Goal: Information Seeking & Learning: Find specific fact

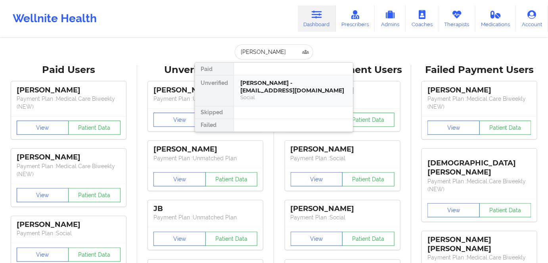
click at [279, 98] on div "Social" at bounding box center [293, 97] width 106 height 7
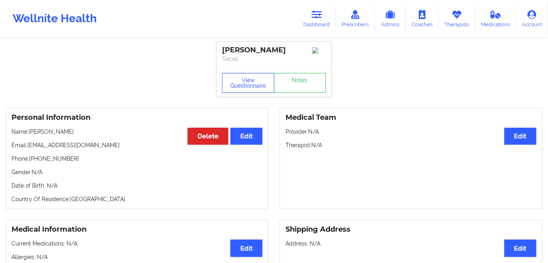
click at [256, 88] on button "View Questionnaire" at bounding box center [248, 83] width 52 height 20
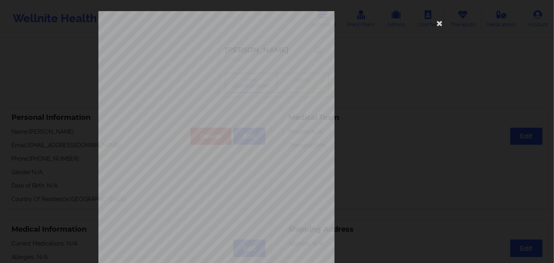
scroll to position [115, 0]
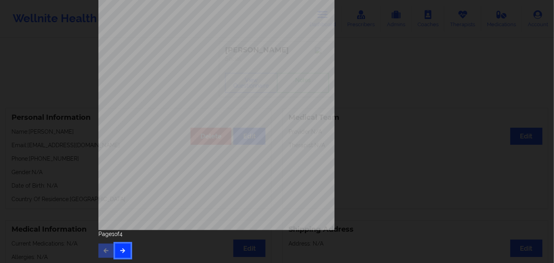
click at [123, 246] on button "button" at bounding box center [122, 251] width 15 height 14
click at [119, 248] on icon "button" at bounding box center [122, 250] width 7 height 5
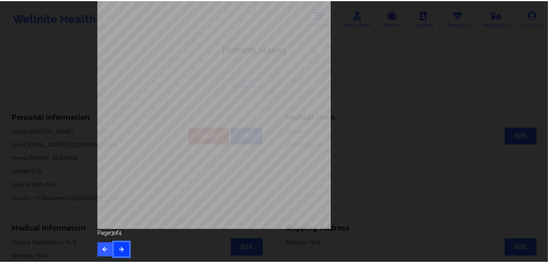
scroll to position [0, 0]
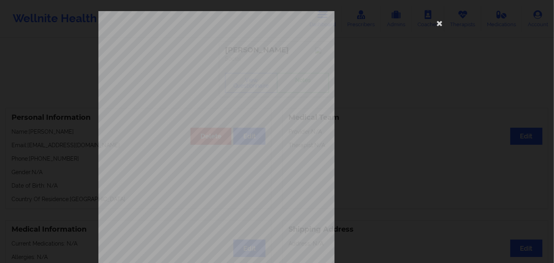
drag, startPoint x: 444, startPoint y: 24, endPoint x: 429, endPoint y: 24, distance: 15.1
click at [443, 24] on div "This patient has not provided the type of insurance Insurance Member ID for pat…" at bounding box center [276, 192] width 357 height 362
drag, startPoint x: 439, startPoint y: 23, endPoint x: 368, endPoint y: 42, distance: 73.3
click at [438, 23] on icon at bounding box center [439, 23] width 13 height 13
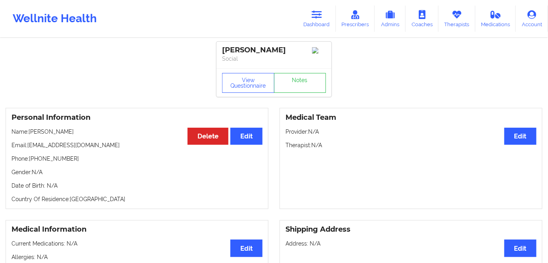
drag, startPoint x: 323, startPoint y: 23, endPoint x: 283, endPoint y: 37, distance: 43.0
click at [323, 23] on link "Dashboard" at bounding box center [317, 19] width 38 height 26
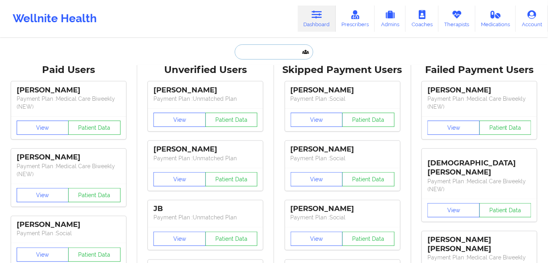
drag, startPoint x: 273, startPoint y: 49, endPoint x: 275, endPoint y: 52, distance: 4.3
click at [272, 50] on input "text" at bounding box center [274, 51] width 79 height 15
paste input "[PERSON_NAME]"
type input "[PERSON_NAME]"
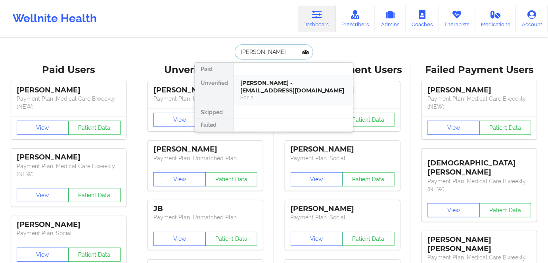
click at [302, 90] on div "[PERSON_NAME] - [EMAIL_ADDRESS][DOMAIN_NAME]" at bounding box center [293, 86] width 106 height 15
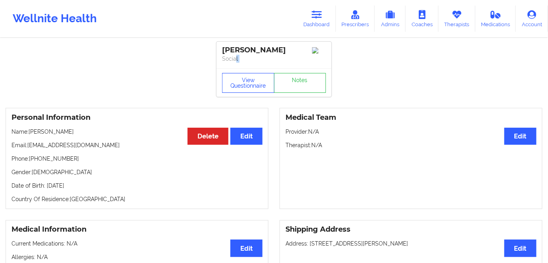
drag, startPoint x: 235, startPoint y: 70, endPoint x: 240, endPoint y: 76, distance: 7.6
click at [237, 74] on div "[PERSON_NAME] Social View Questionnaire Notes" at bounding box center [274, 69] width 115 height 55
click at [246, 78] on button "View Questionnaire" at bounding box center [248, 83] width 52 height 20
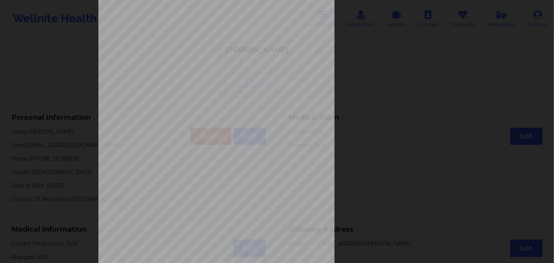
scroll to position [115, 0]
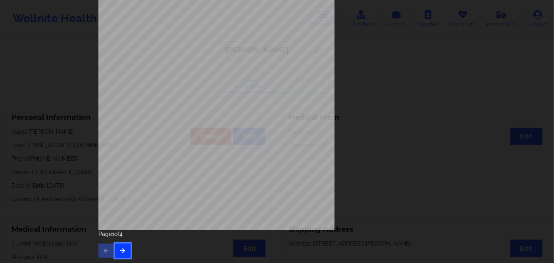
click at [119, 244] on button "button" at bounding box center [122, 251] width 15 height 14
click at [121, 251] on icon "button" at bounding box center [122, 250] width 7 height 5
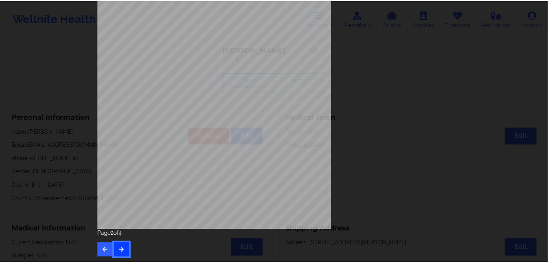
scroll to position [0, 0]
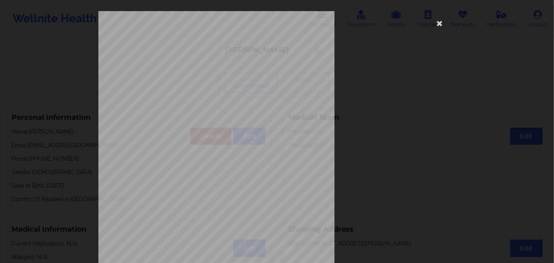
click at [192, 60] on span "W272486185" at bounding box center [191, 62] width 21 height 4
copy span "W272486185"
drag, startPoint x: 438, startPoint y: 25, endPoint x: 339, endPoint y: 129, distance: 143.4
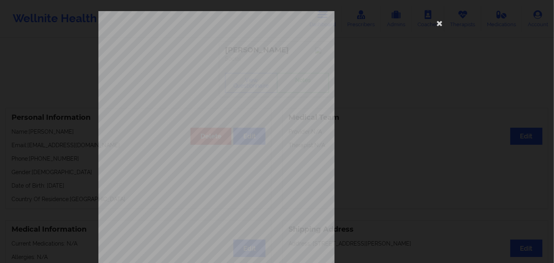
click at [438, 25] on icon at bounding box center [439, 23] width 13 height 13
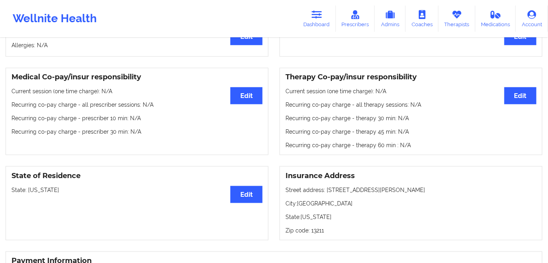
scroll to position [108, 0]
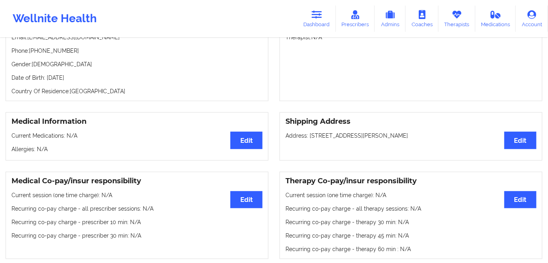
click at [90, 78] on p "Date of Birth: [DEMOGRAPHIC_DATA]" at bounding box center [137, 78] width 251 height 8
drag, startPoint x: 90, startPoint y: 78, endPoint x: 92, endPoint y: 82, distance: 4.6
click at [90, 78] on p "Date of Birth: [DEMOGRAPHIC_DATA]" at bounding box center [137, 78] width 251 height 8
copy p "1995"
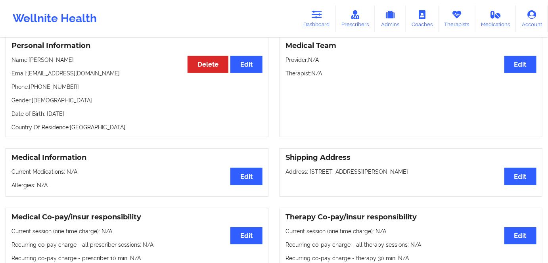
drag, startPoint x: 75, startPoint y: 57, endPoint x: 30, endPoint y: 56, distance: 44.9
click at [30, 56] on div "Personal Information Edit Delete Name: [PERSON_NAME] Email: [EMAIL_ADDRESS][DOM…" at bounding box center [137, 86] width 263 height 101
copy p "[PERSON_NAME]"
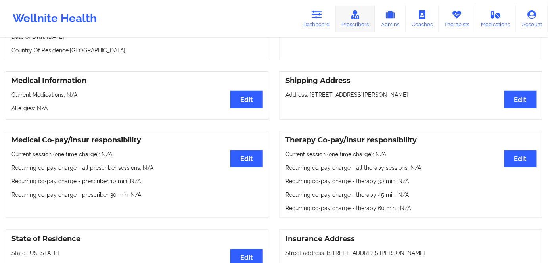
scroll to position [0, 0]
